Goal: Use online tool/utility: Utilize a website feature to perform a specific function

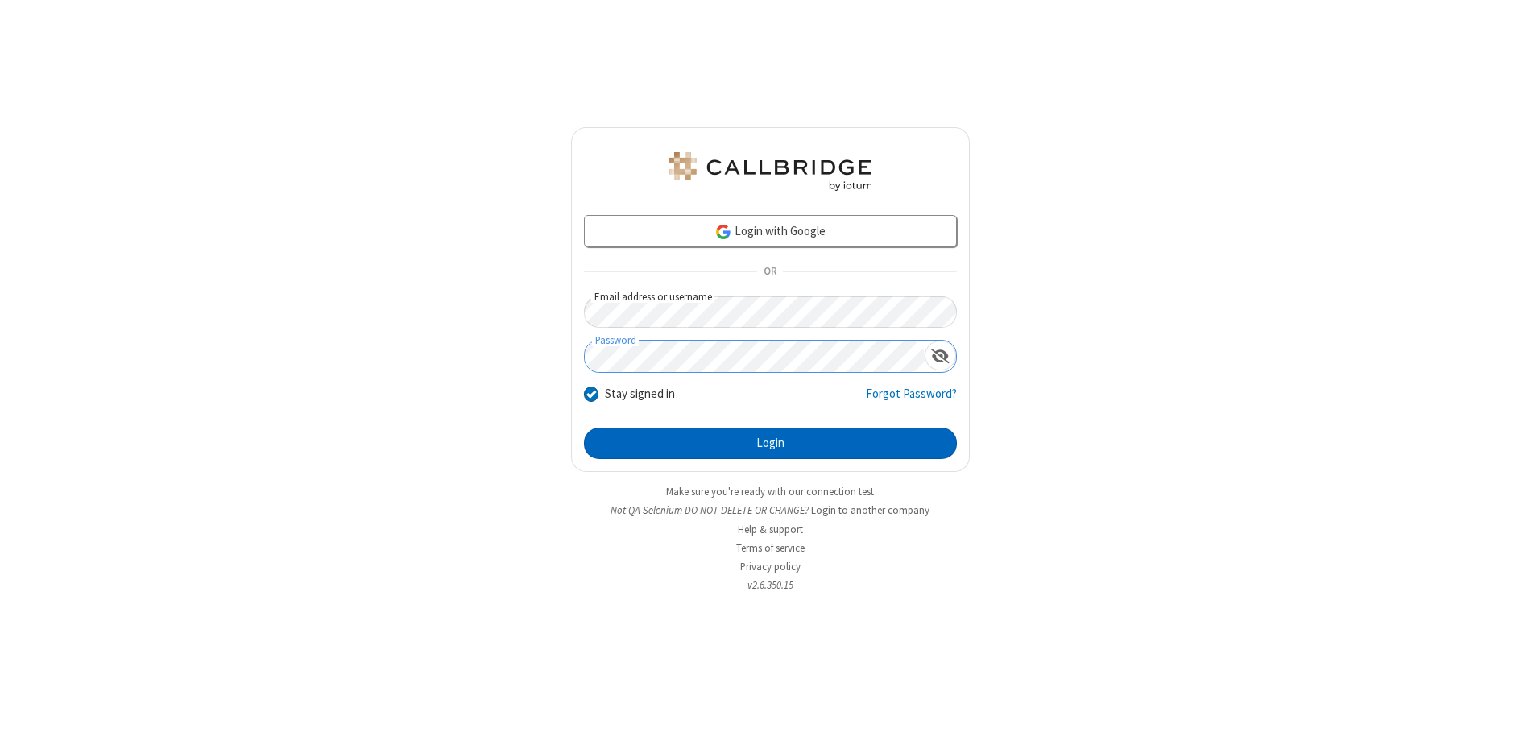
click at [770, 443] on button "Login" at bounding box center [770, 444] width 373 height 32
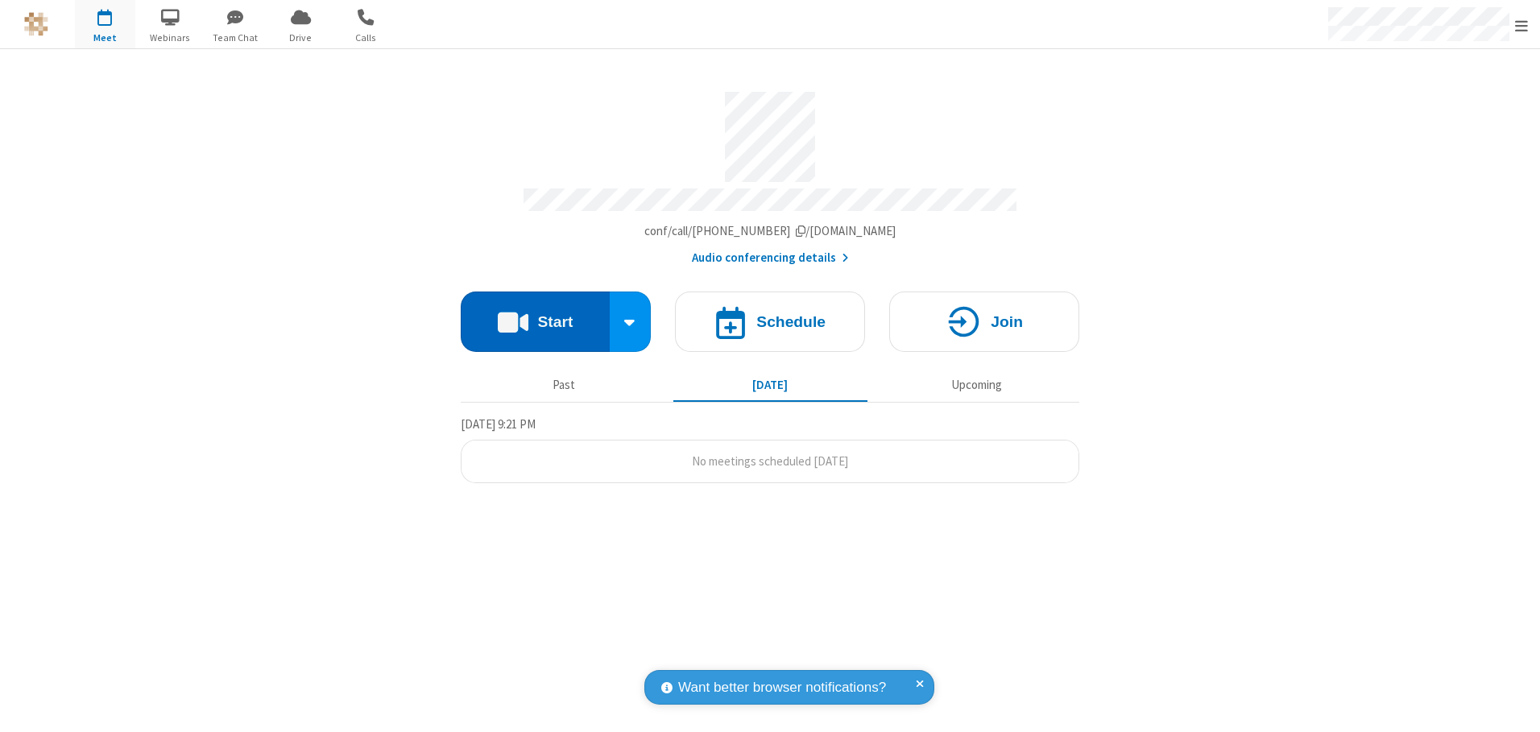
click at [535, 316] on button "Start" at bounding box center [535, 322] width 149 height 60
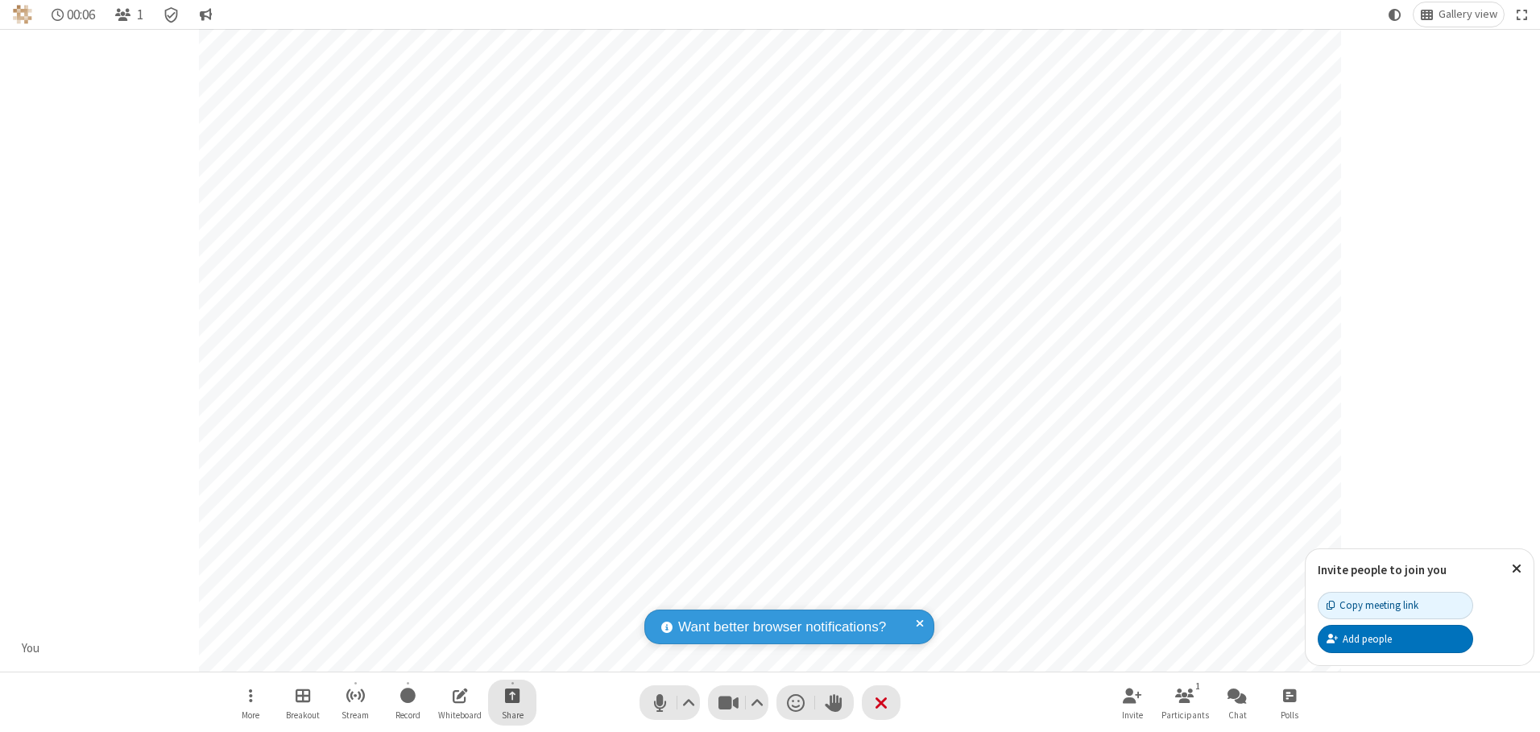
click at [512, 695] on span "Start sharing" at bounding box center [512, 695] width 15 height 20
click at [511, 597] on span "Share additional camera" at bounding box center [521, 600] width 119 height 14
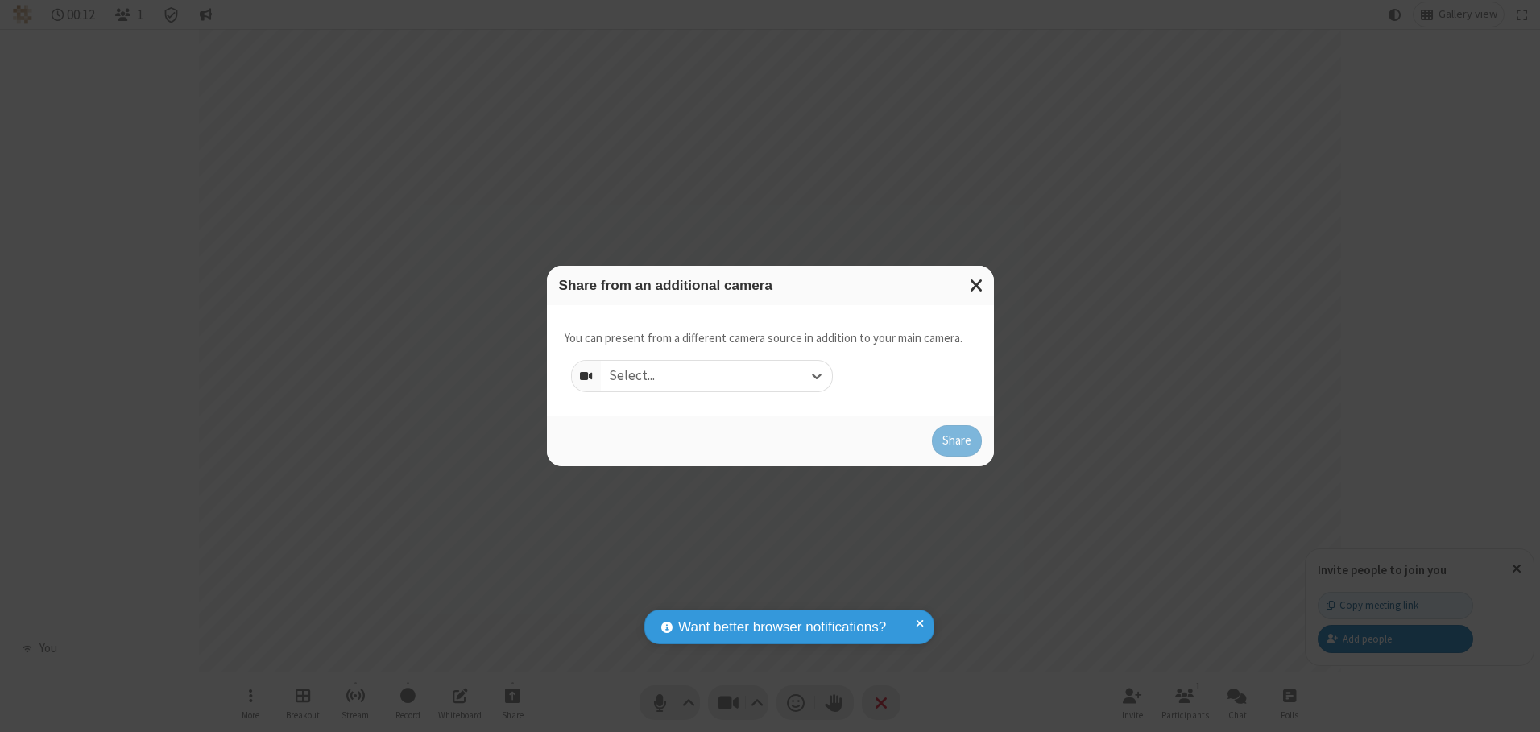
click at [716, 375] on div "Select..." at bounding box center [716, 376] width 231 height 31
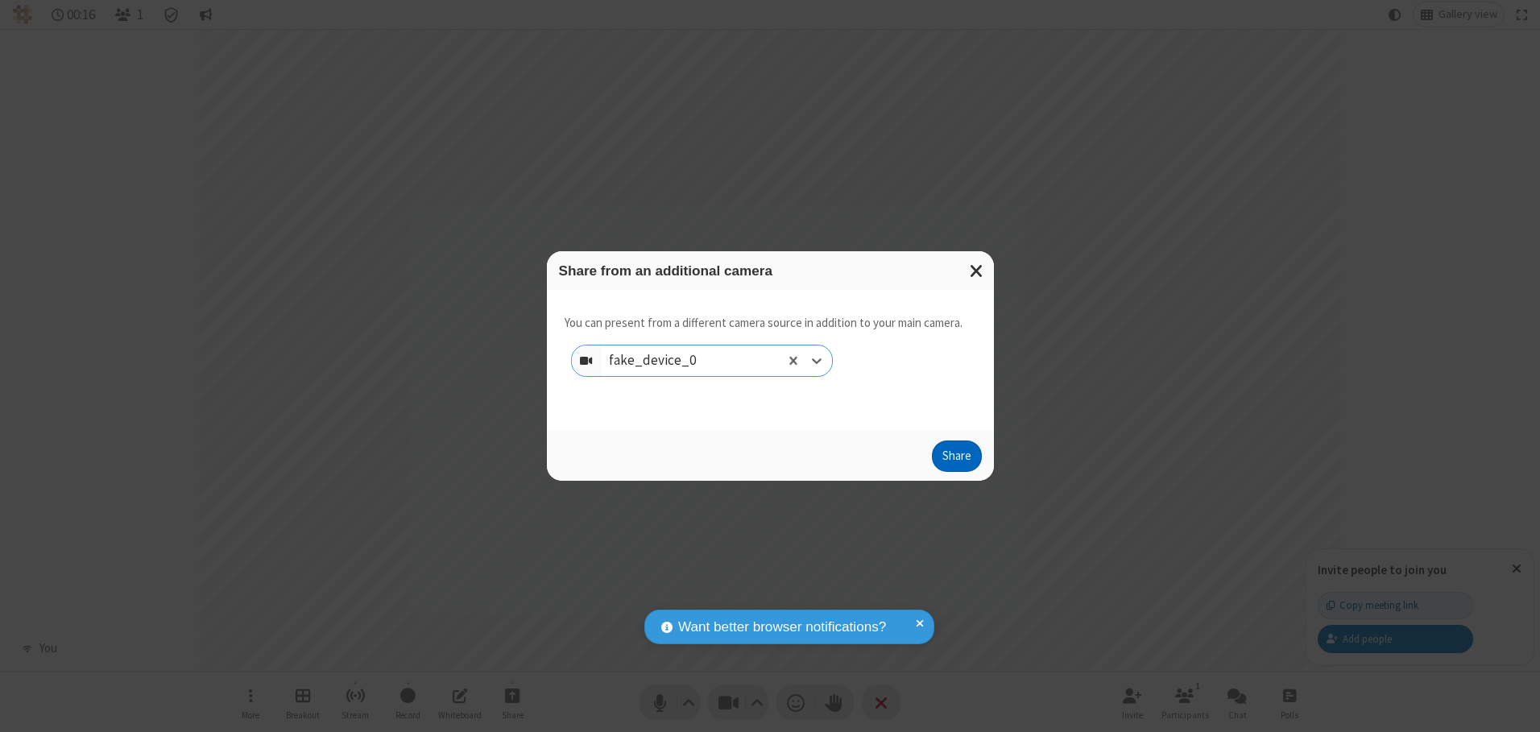
click at [956, 460] on button "Share" at bounding box center [957, 456] width 50 height 32
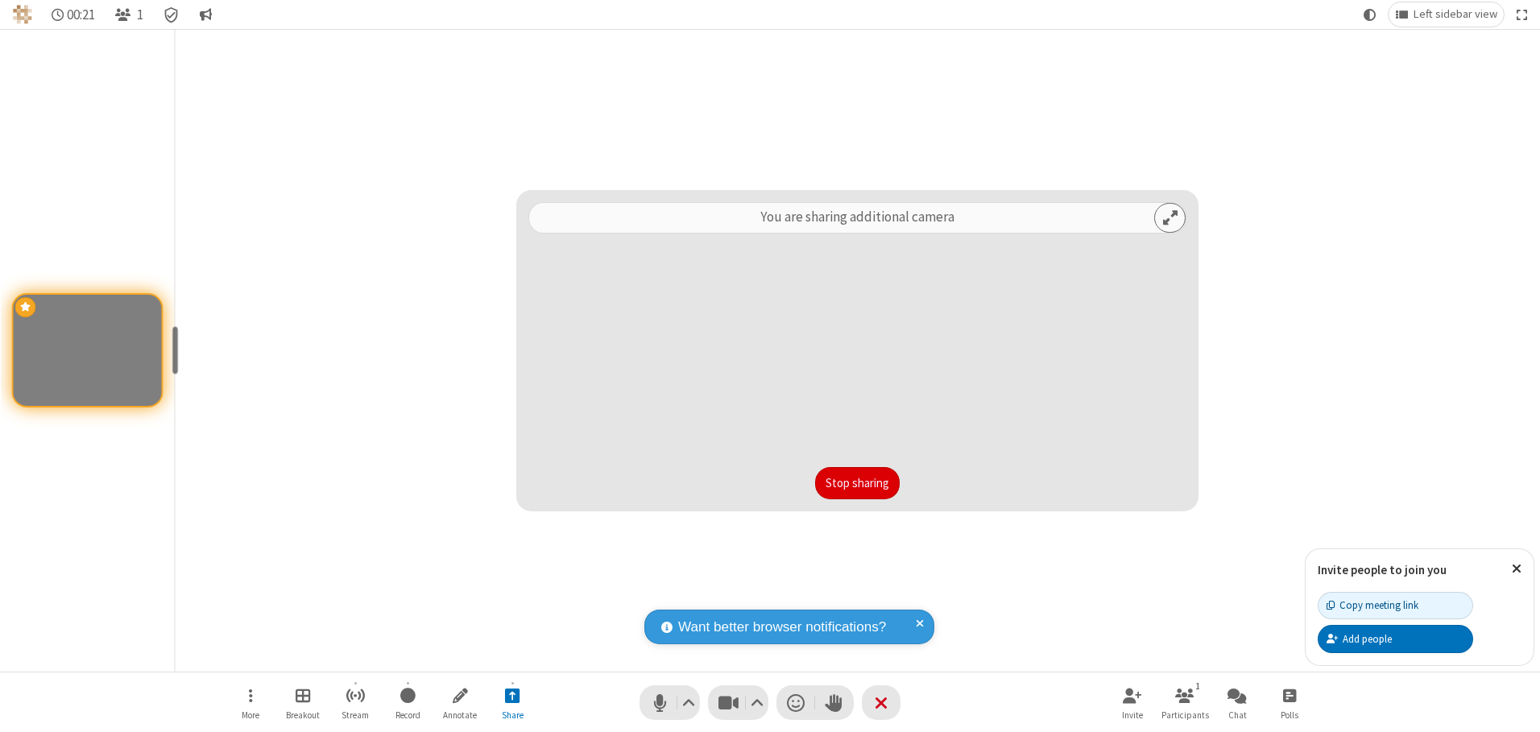
click at [857, 482] on button "Stop sharing" at bounding box center [857, 483] width 85 height 32
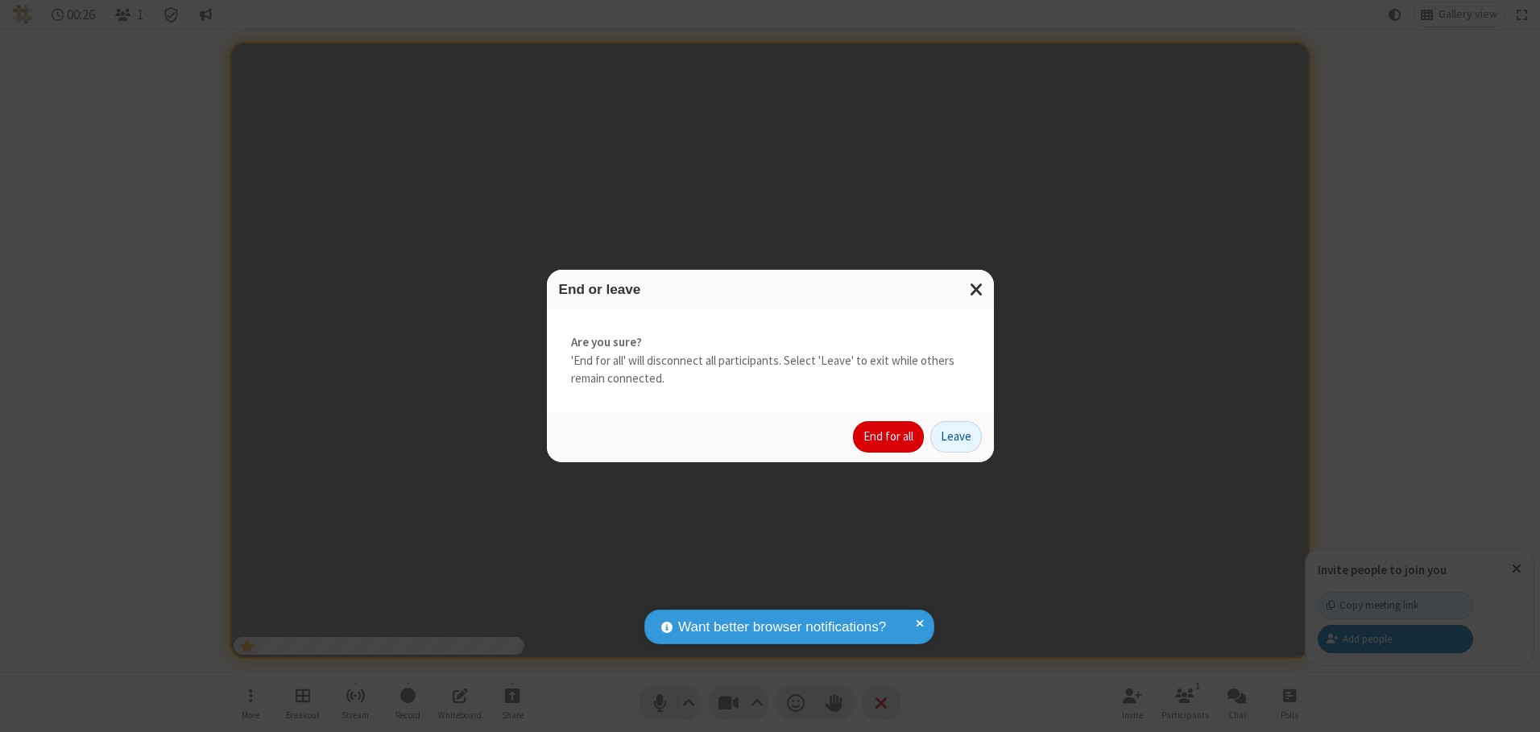
click at [889, 436] on button "End for all" at bounding box center [888, 437] width 71 height 32
